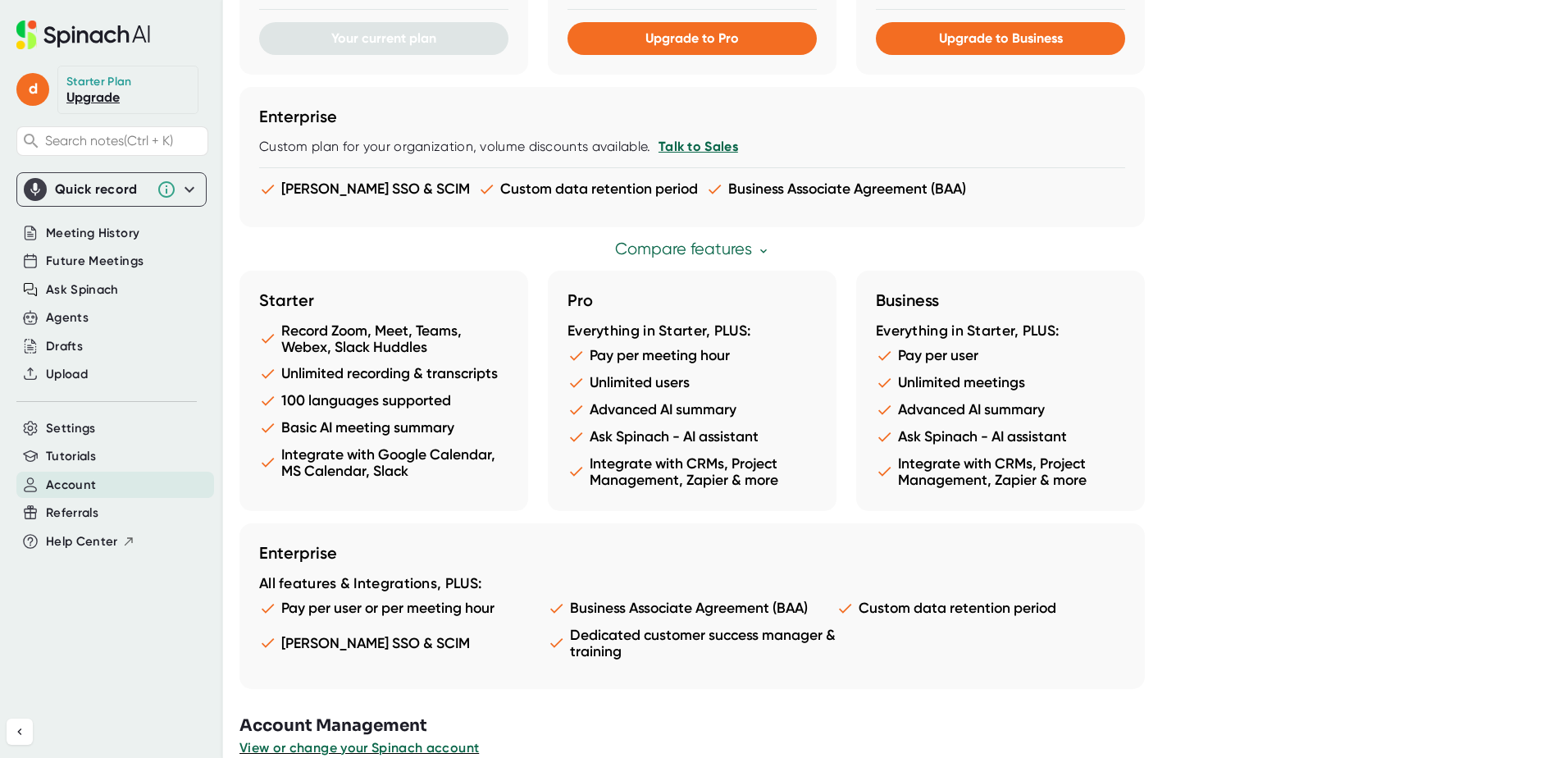
scroll to position [790, 0]
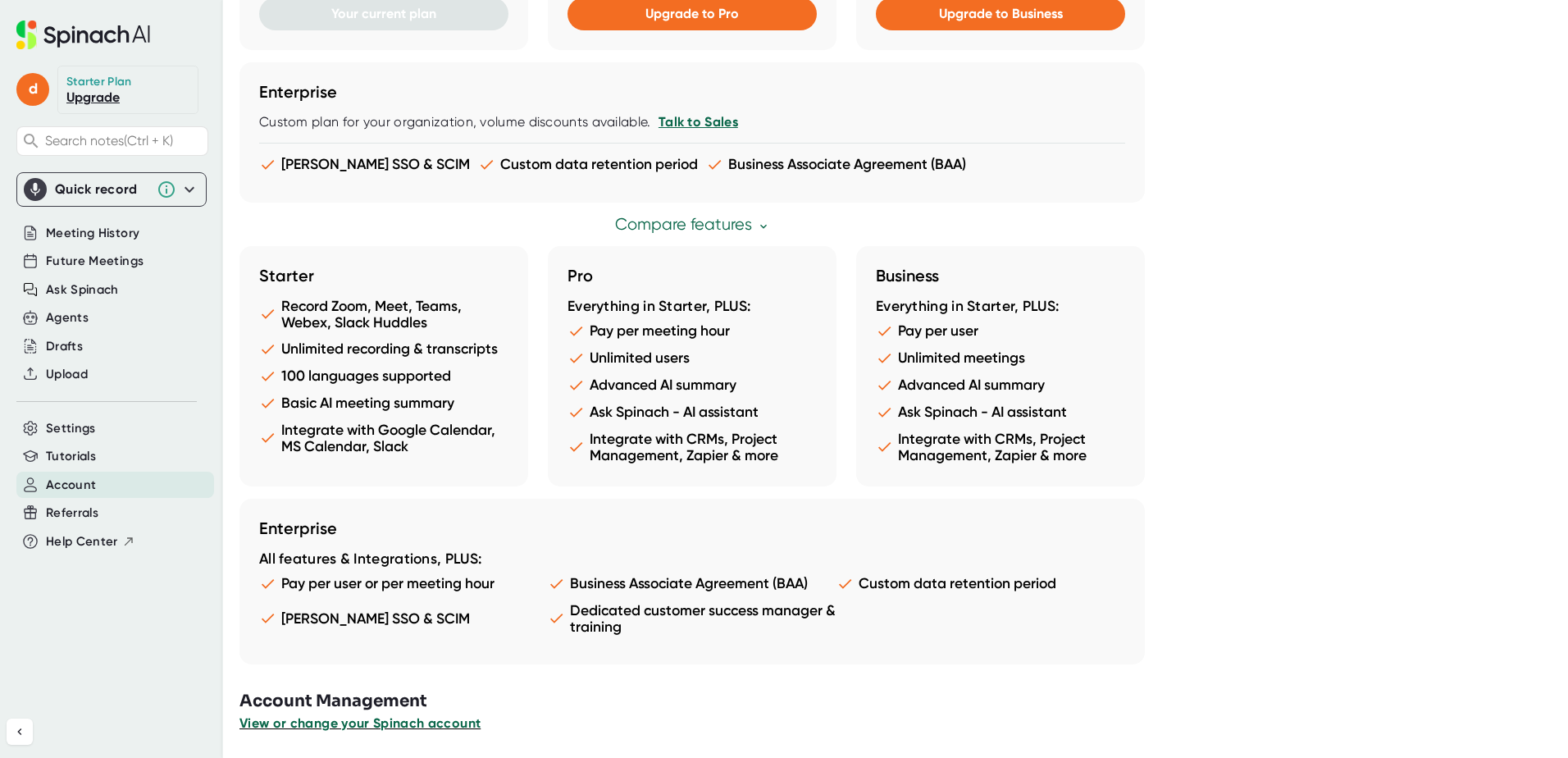
click at [360, 730] on span "View or change your Spinach account" at bounding box center [360, 723] width 241 height 16
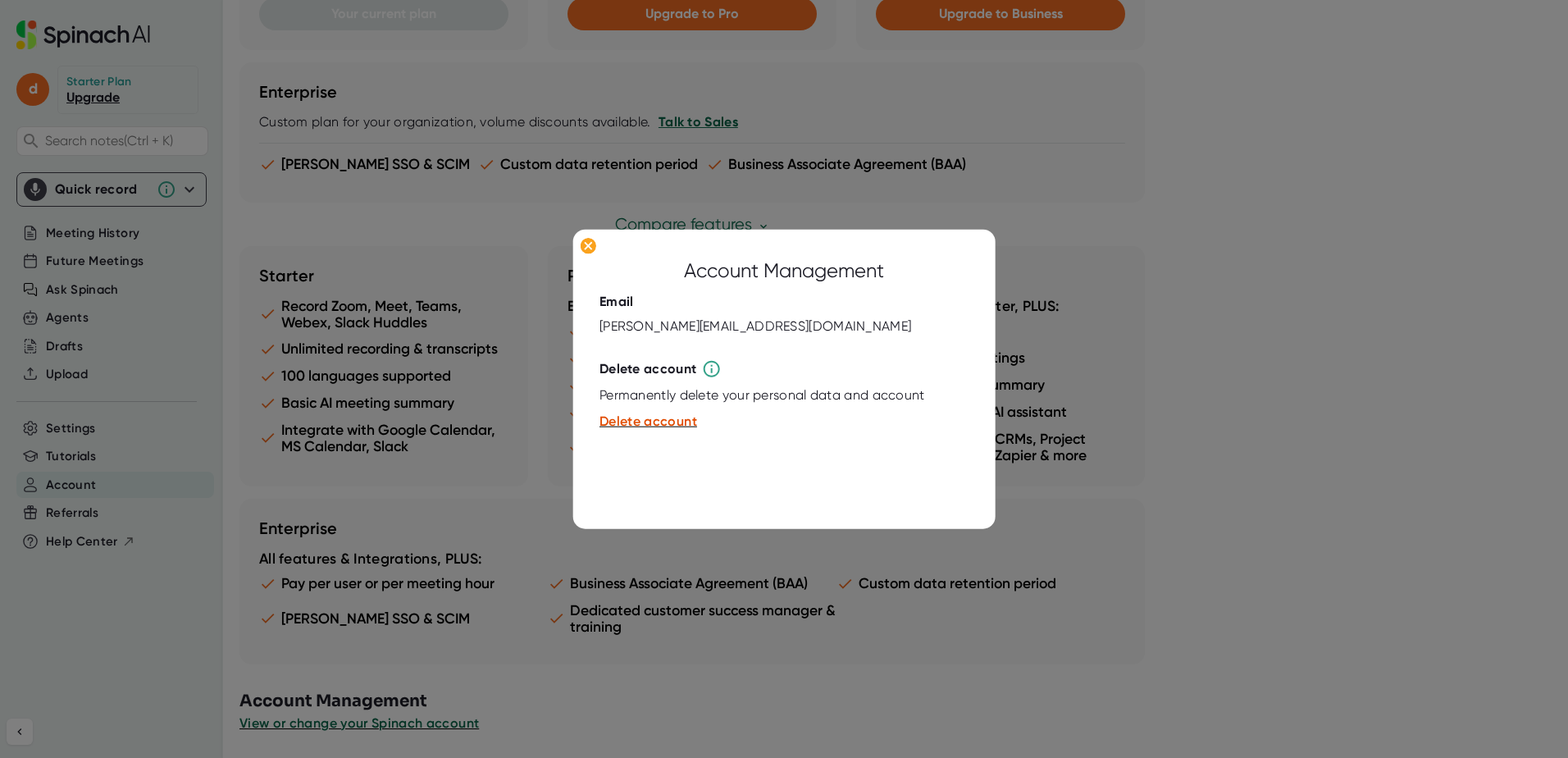
click at [617, 431] on button "Delete account" at bounding box center [648, 422] width 98 height 20
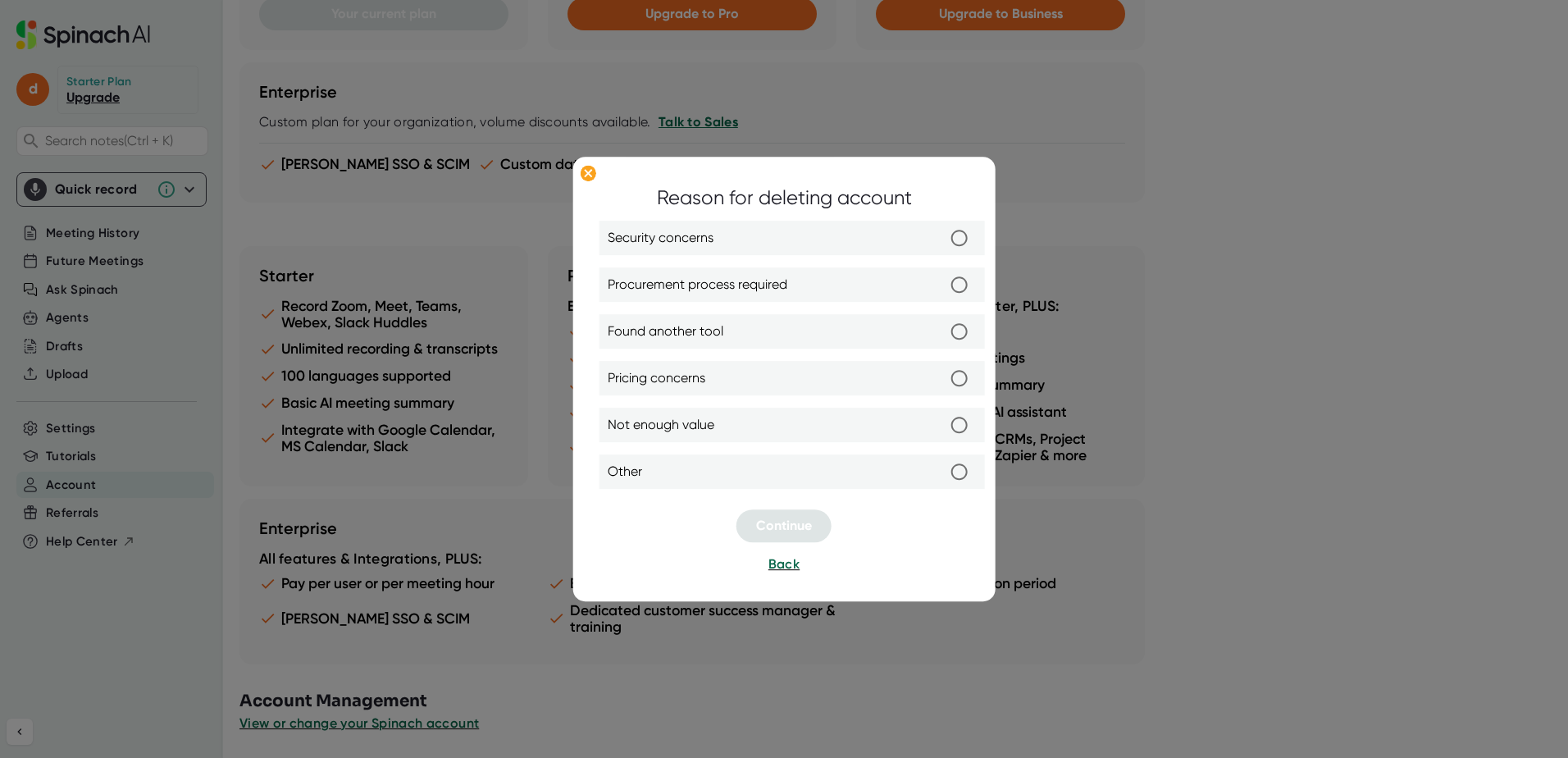
click at [959, 473] on input "Other" at bounding box center [959, 472] width 34 height 34
radio input "true"
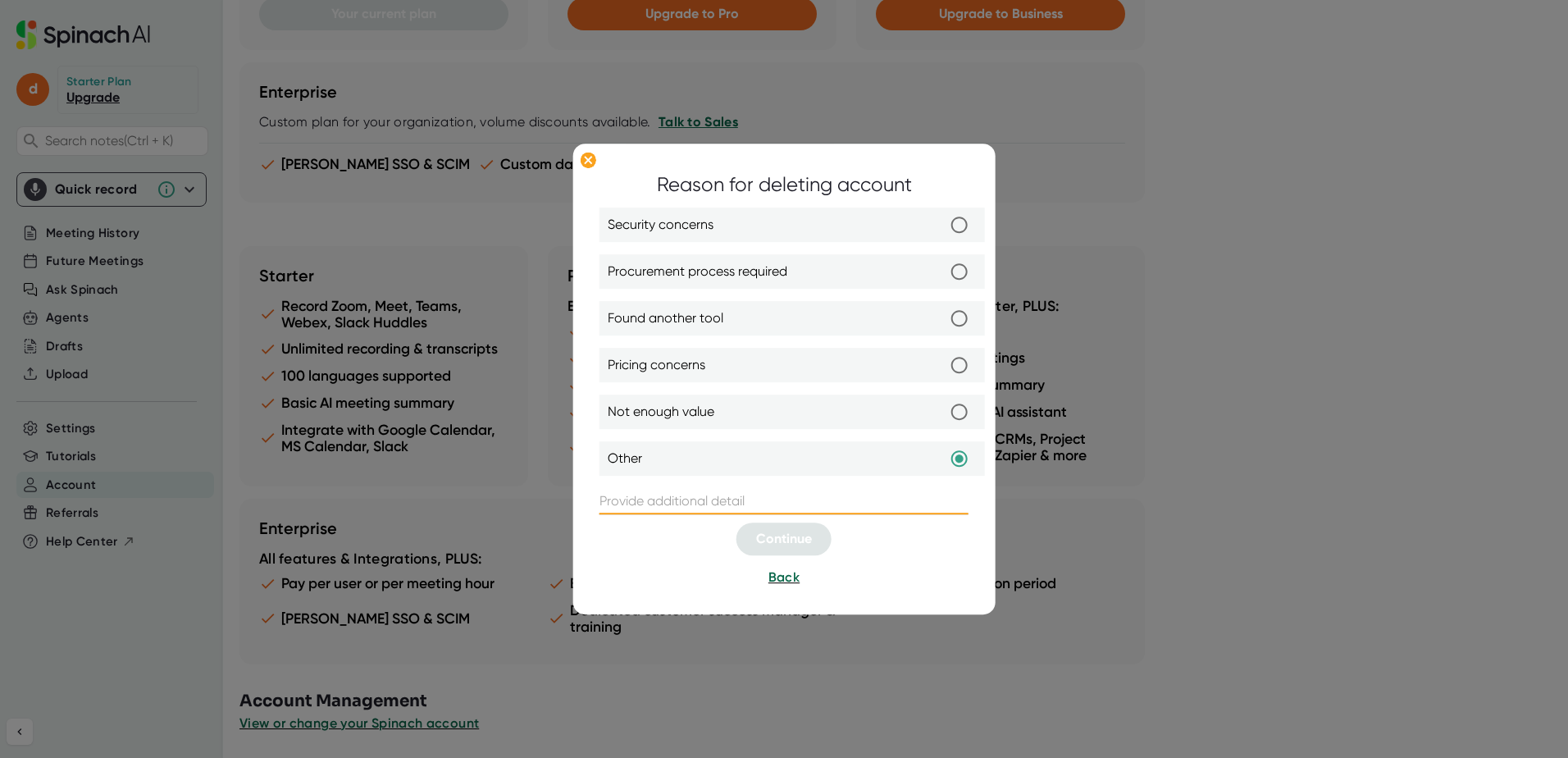
click at [669, 500] on input "text" at bounding box center [784, 502] width 369 height 26
type input "Boss didn't approve."
click at [748, 532] on button "Continue" at bounding box center [784, 540] width 95 height 33
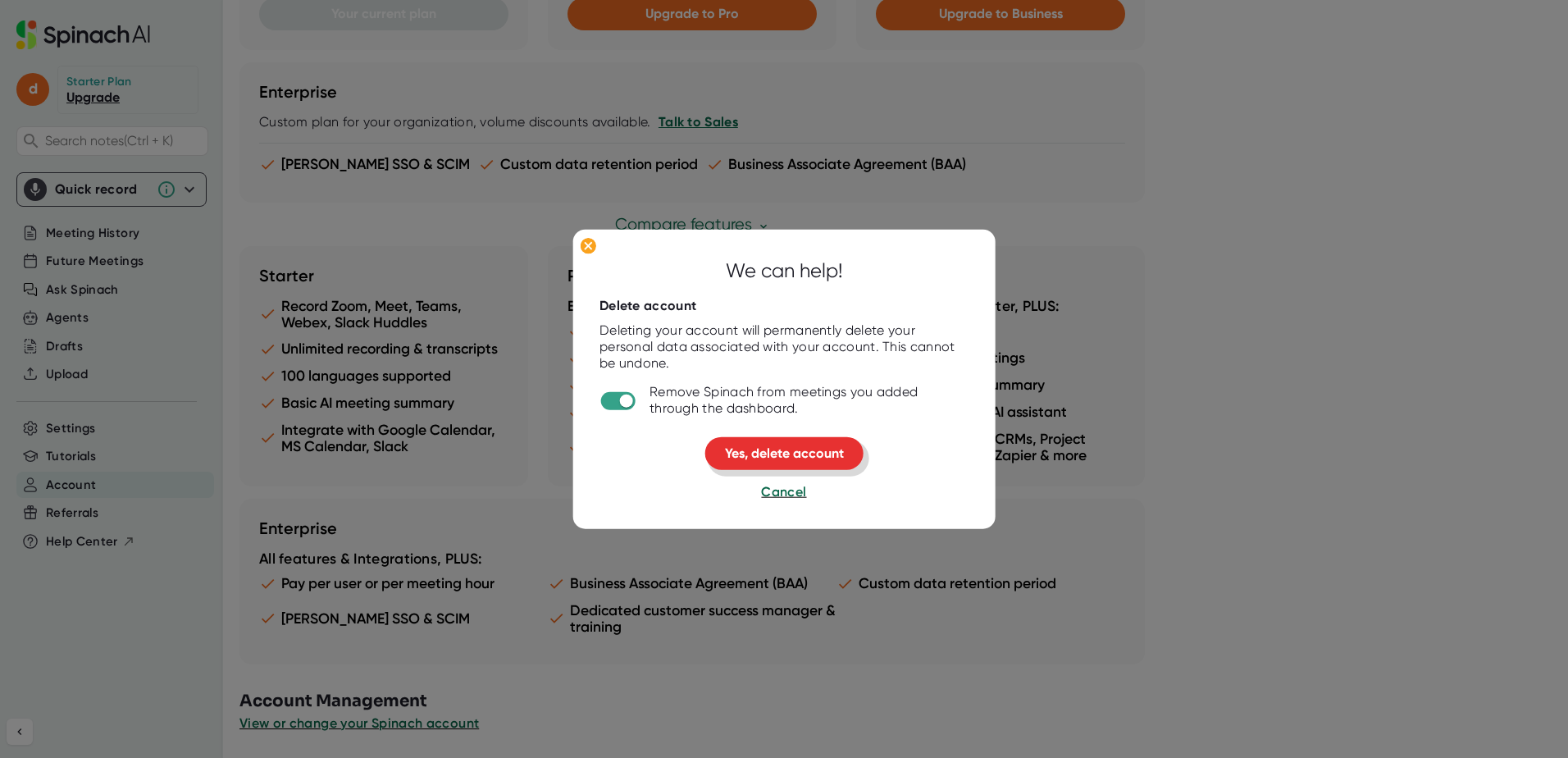
click at [740, 459] on span "Yes, delete account" at bounding box center [784, 453] width 119 height 16
